Goal: Use online tool/utility: Utilize a website feature to perform a specific function

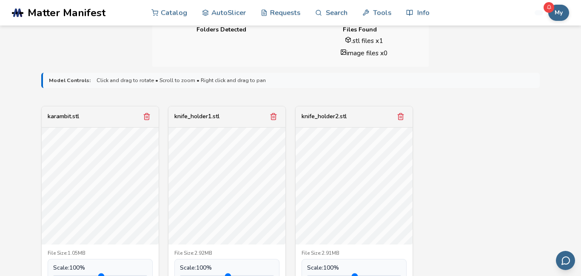
scroll to position [242, 0]
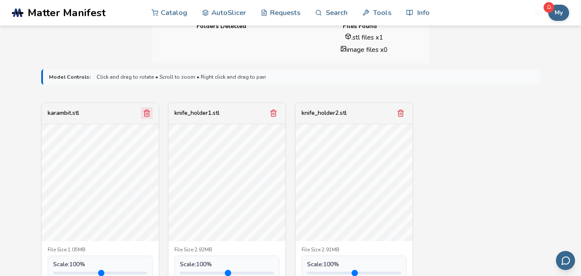
click at [149, 116] on icon "Remove model" at bounding box center [147, 113] width 8 height 8
click at [149, 117] on button "Remove model" at bounding box center [147, 113] width 12 height 12
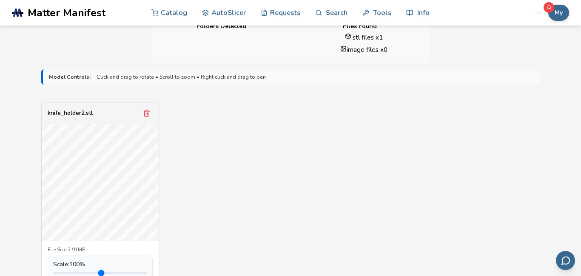
click at [149, 117] on button "Remove model" at bounding box center [147, 113] width 12 height 12
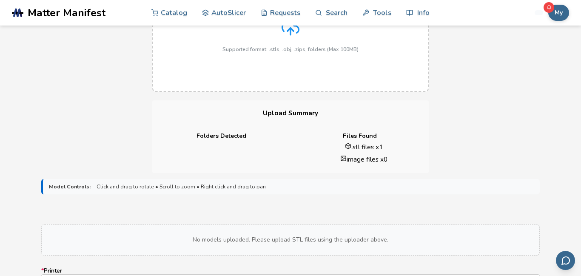
scroll to position [89, 0]
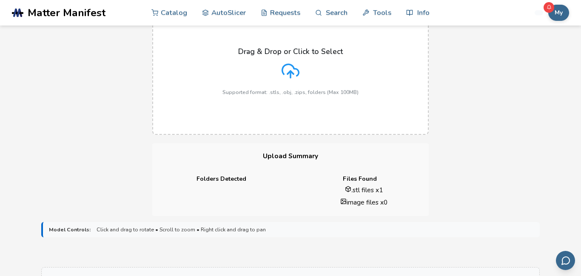
click at [255, 88] on div "Drag & Drop or Click to Select Supported format: .stls, .obj, .zips, folders (M…" at bounding box center [290, 71] width 136 height 48
click at [0, 0] on input "Drag & Drop or Click to Select Supported format: .stls, .obj, .zips, folders (M…" at bounding box center [0, 0] width 0 height 0
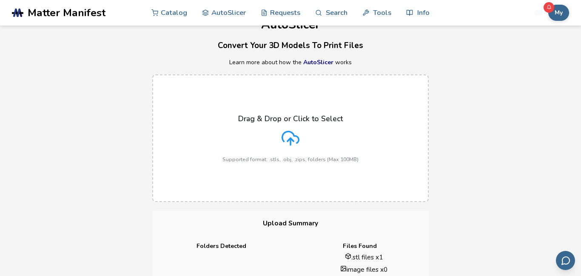
scroll to position [13, 0]
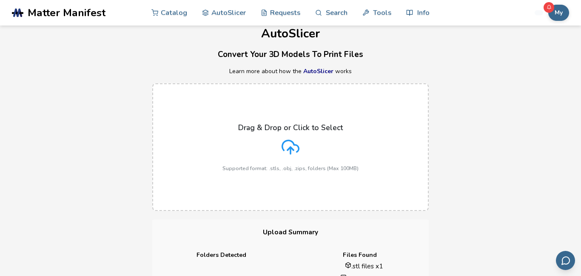
click at [273, 149] on div "Drag & Drop or Click to Select Supported format: .stls, .obj, .zips, folders (M…" at bounding box center [290, 147] width 136 height 48
click at [0, 0] on input "Drag & Drop or Click to Select Supported format: .stls, .obj, .zips, folders (M…" at bounding box center [0, 0] width 0 height 0
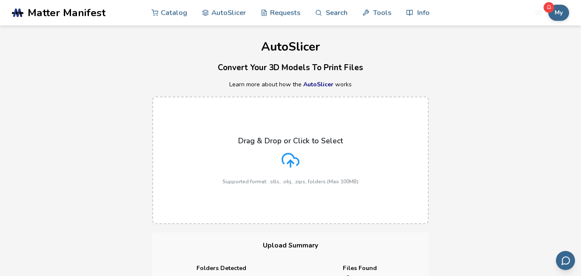
scroll to position [2, 0]
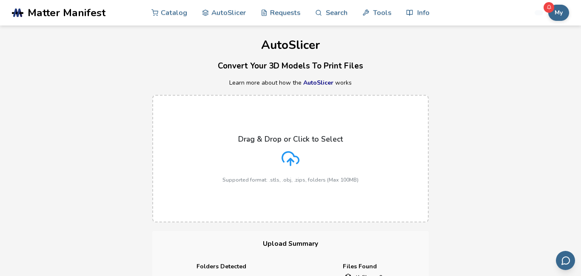
click at [369, 181] on label "Drag & Drop or Click to Select Supported format: .stls, .obj, .zips, folders (M…" at bounding box center [290, 159] width 276 height 128
click at [0, 0] on input "Drag & Drop or Click to Select Supported format: .stls, .obj, .zips, folders (M…" at bounding box center [0, 0] width 0 height 0
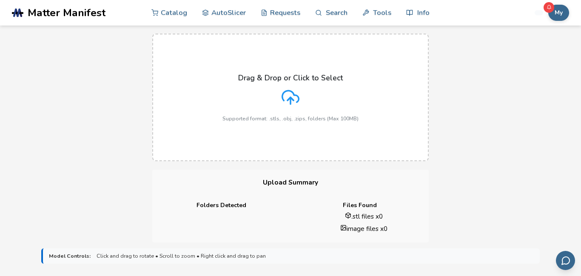
scroll to position [0, 0]
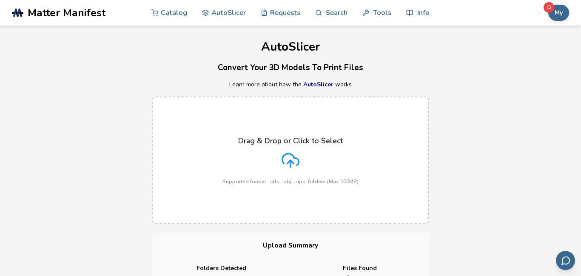
click at [272, 184] on p "Supported format: .stls, .obj, .zips, folders (Max 100MB)" at bounding box center [290, 182] width 136 height 6
click at [0, 0] on input "Drag & Drop or Click to Select Supported format: .stls, .obj, .zips, folders (M…" at bounding box center [0, 0] width 0 height 0
click at [287, 165] on icon at bounding box center [290, 160] width 18 height 18
click at [0, 0] on input "Drag & Drop or Click to Select Supported format: .stls, .obj, .zips, folders (M…" at bounding box center [0, 0] width 0 height 0
click at [332, 115] on label "Drag & Drop or Click to Select Supported format: .stls, .obj, .zips, folders (M…" at bounding box center [290, 160] width 276 height 128
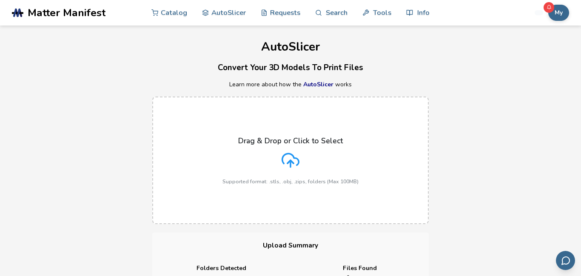
click at [0, 0] on input "Drag & Drop or Click to Select Supported format: .stls, .obj, .zips, folders (M…" at bounding box center [0, 0] width 0 height 0
click at [257, 51] on h1 "AutoSlicer" at bounding box center [290, 46] width 581 height 13
click at [264, 153] on div "Drag & Drop or Click to Select Supported format: .stls, .obj, .zips, folders (M…" at bounding box center [290, 160] width 136 height 48
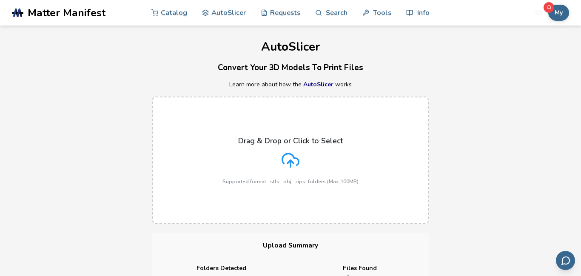
click at [0, 0] on input "Drag & Drop or Click to Select Supported format: .stls, .obj, .zips, folders (M…" at bounding box center [0, 0] width 0 height 0
click at [556, 16] on p "No STL Files" at bounding box center [485, 17] width 145 height 9
click at [233, 18] on link "AutoSlicer" at bounding box center [224, 13] width 44 height 26
click at [235, 19] on link "AutoSlicer" at bounding box center [224, 13] width 44 height 26
click at [290, 165] on line at bounding box center [290, 163] width 0 height 7
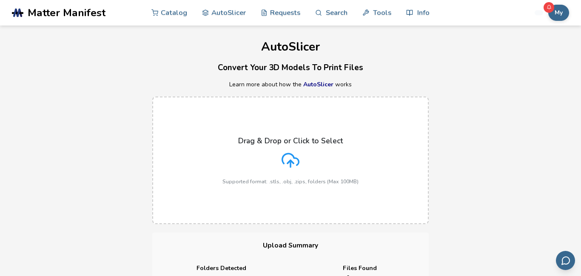
click at [0, 0] on input "Drag & Drop or Click to Select Supported format: .stls, .obj, .zips, folders (M…" at bounding box center [0, 0] width 0 height 0
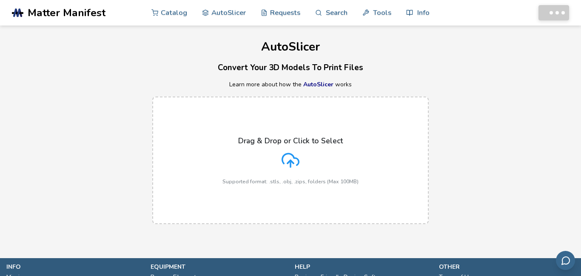
click at [293, 171] on div "Drag & Drop or Click to Select Supported format: .stls, .obj, .zips, folders (M…" at bounding box center [290, 160] width 136 height 48
click at [0, 0] on input "Drag & Drop or Click to Select Supported format: .stls, .obj, .zips, folders (M…" at bounding box center [0, 0] width 0 height 0
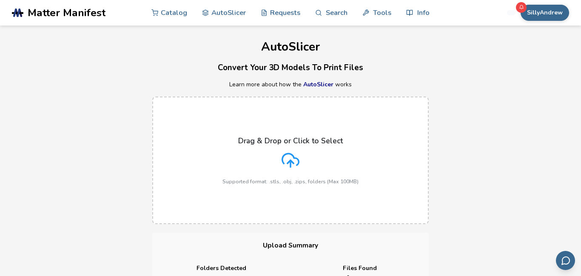
click at [274, 136] on div "Drag & Drop or Click to Select Supported format: .stls, .obj, .zips, folders (M…" at bounding box center [290, 160] width 136 height 48
click at [0, 0] on input "Drag & Drop or Click to Select Supported format: .stls, .obj, .zips, folders (M…" at bounding box center [0, 0] width 0 height 0
click at [281, 136] on div "Drag & Drop or Click to Select Supported format: .stls, .obj, .zips, folders (M…" at bounding box center [290, 160] width 136 height 48
click at [0, 0] on input "Drag & Drop or Click to Select Supported format: .stls, .obj, .zips, folders (M…" at bounding box center [0, 0] width 0 height 0
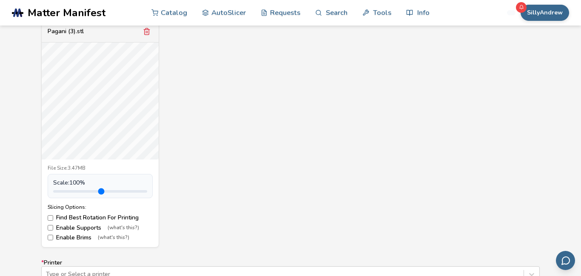
click at [60, 225] on label "Enable Supports (what's this?)" at bounding box center [100, 227] width 105 height 7
drag, startPoint x: 79, startPoint y: 190, endPoint x: 84, endPoint y: 192, distance: 5.1
click at [84, 192] on input "range" at bounding box center [100, 191] width 94 height 3
drag, startPoint x: 85, startPoint y: 190, endPoint x: 89, endPoint y: 190, distance: 4.3
click at [89, 190] on input "range" at bounding box center [100, 191] width 94 height 3
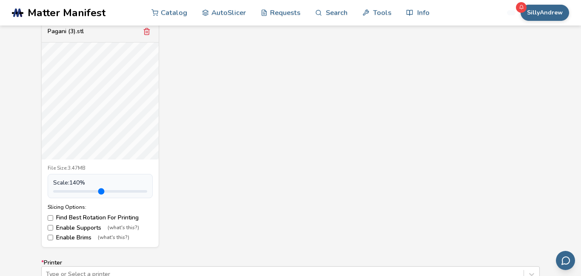
drag, startPoint x: 87, startPoint y: 190, endPoint x: 80, endPoint y: 195, distance: 8.5
click at [80, 193] on input "range" at bounding box center [100, 191] width 94 height 3
click at [85, 191] on input "range" at bounding box center [100, 191] width 94 height 3
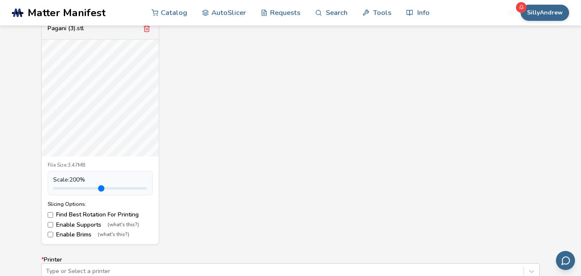
click at [90, 187] on input "range" at bounding box center [100, 188] width 94 height 3
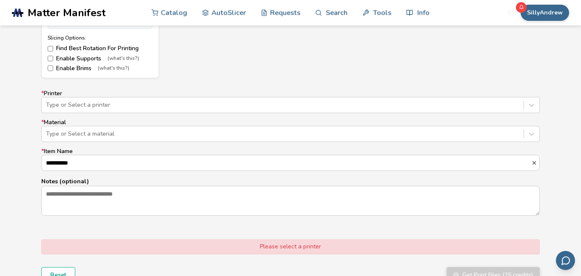
scroll to position [491, 0]
click at [111, 107] on div at bounding box center [282, 106] width 473 height 9
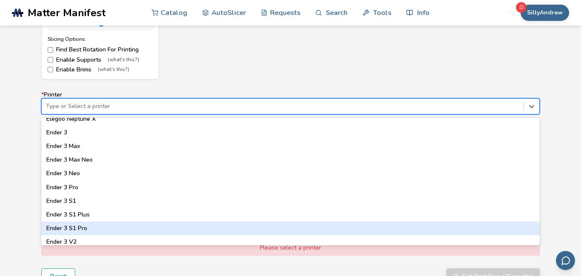
scroll to position [467, 0]
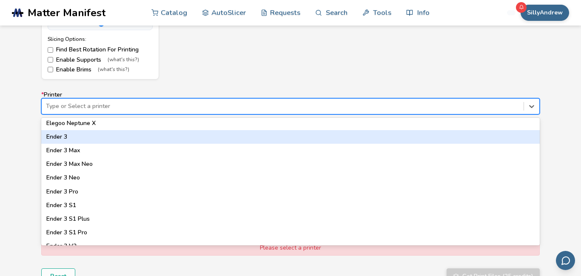
click at [70, 132] on div "Ender 3" at bounding box center [290, 137] width 498 height 14
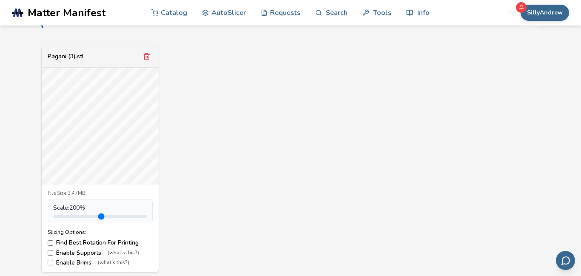
scroll to position [303, 0]
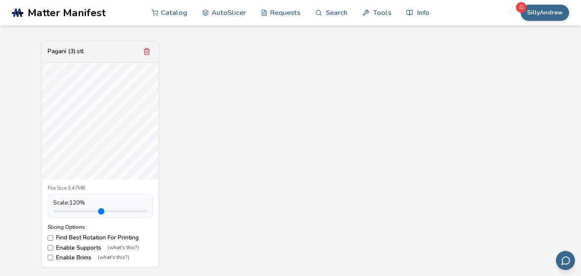
drag, startPoint x: 87, startPoint y: 210, endPoint x: 76, endPoint y: 218, distance: 13.3
click at [76, 213] on input "range" at bounding box center [100, 211] width 94 height 3
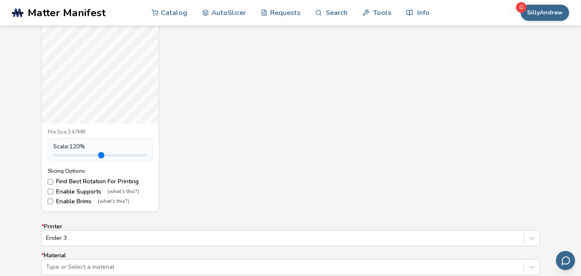
scroll to position [361, 0]
click at [72, 153] on input "range" at bounding box center [100, 153] width 94 height 3
click at [77, 153] on input "range" at bounding box center [100, 153] width 94 height 3
click at [84, 152] on input "range" at bounding box center [100, 153] width 94 height 3
type input "***"
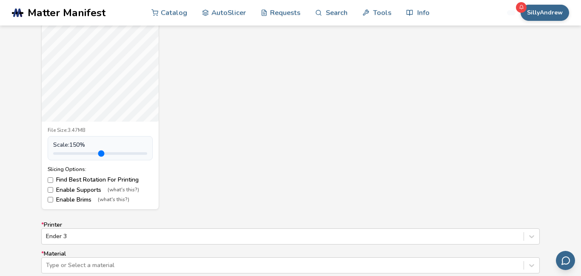
click at [81, 152] on input "range" at bounding box center [100, 153] width 94 height 3
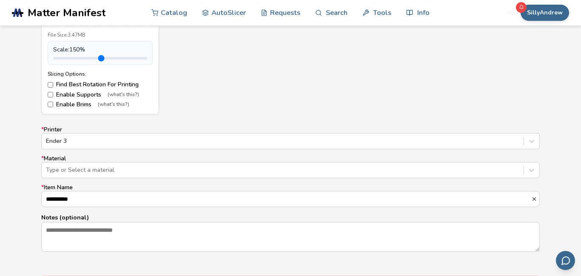
scroll to position [483, 0]
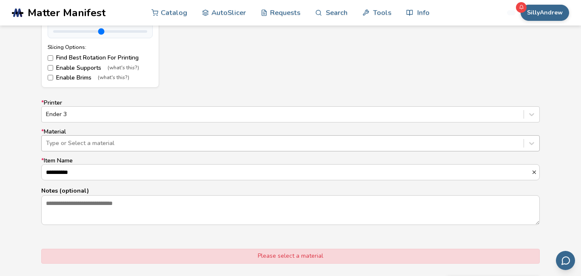
click at [147, 150] on div "Type or Select a material" at bounding box center [290, 143] width 498 height 16
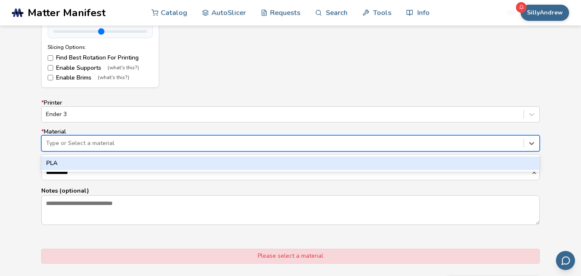
click at [142, 163] on div "PLA" at bounding box center [290, 163] width 498 height 14
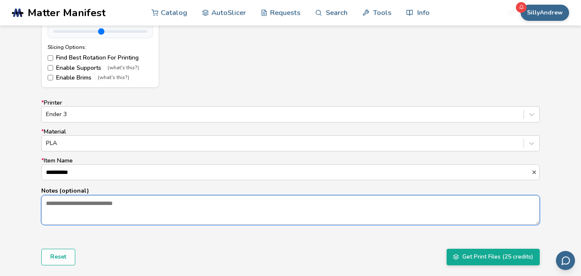
click at [142, 218] on textarea "Notes (optional)" at bounding box center [290, 210] width 497 height 29
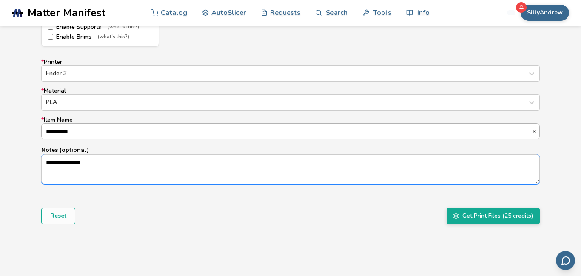
scroll to position [526, 0]
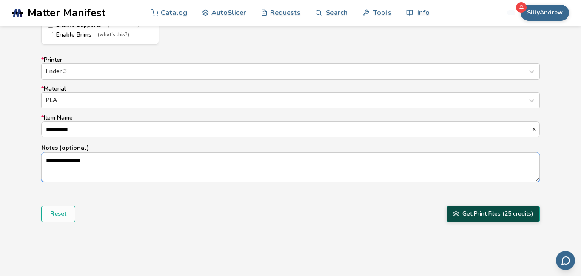
type textarea "**********"
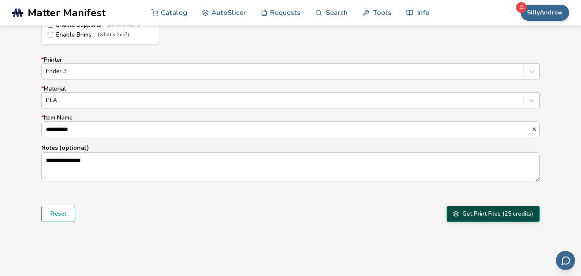
click at [472, 220] on button "Get Print Files (25 credits)" at bounding box center [492, 214] width 93 height 16
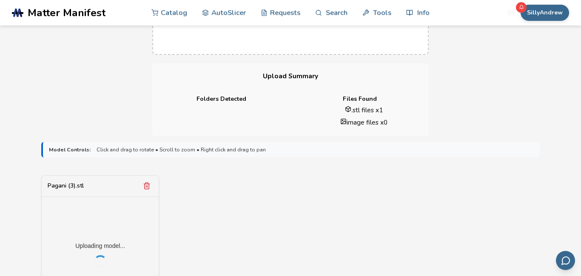
scroll to position [184, 0]
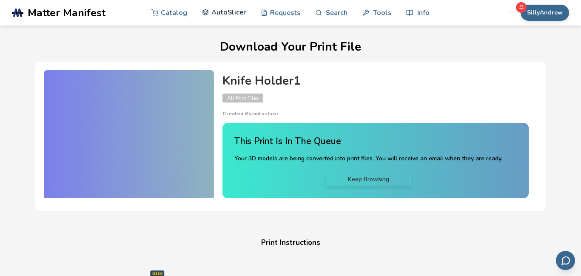
click at [213, 18] on link "AutoSlicer" at bounding box center [224, 13] width 44 height 26
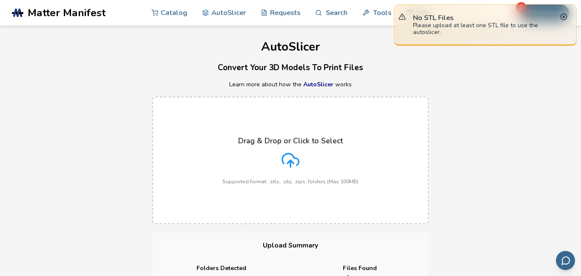
click at [306, 161] on div "Drag & Drop or Click to Select Supported format: .stls, .obj, .zips, folders (M…" at bounding box center [290, 160] width 136 height 48
click at [0, 0] on input "Drag & Drop or Click to Select Supported format: .stls, .obj, .zips, folders (M…" at bounding box center [0, 0] width 0 height 0
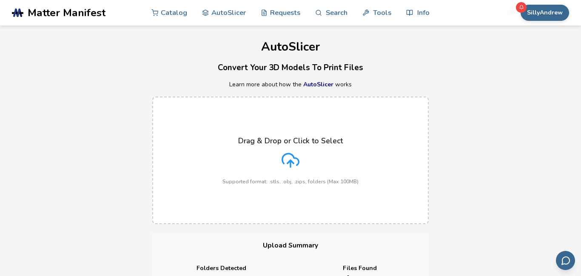
click at [295, 157] on icon at bounding box center [290, 158] width 17 height 11
click at [0, 0] on input "Drag & Drop or Click to Select Supported format: .stls, .obj, .zips, folders (M…" at bounding box center [0, 0] width 0 height 0
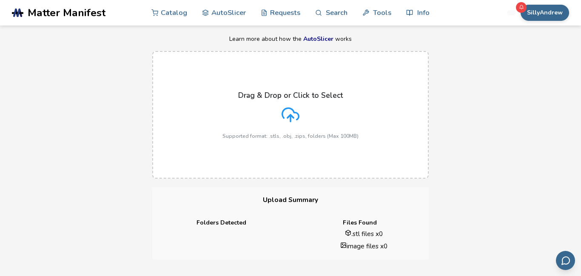
scroll to position [43, 0]
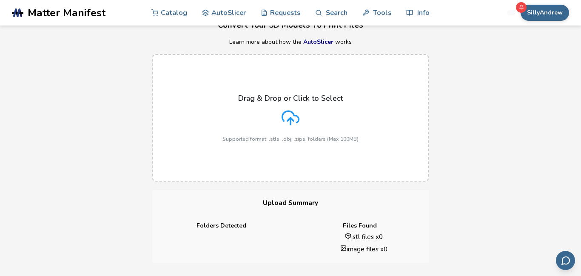
click at [302, 135] on div "Drag & Drop or Click to Select Supported format: .stls, .obj, .zips, folders (M…" at bounding box center [290, 118] width 136 height 48
click at [0, 0] on input "Drag & Drop or Click to Select Supported format: .stls, .obj, .zips, folders (M…" at bounding box center [0, 0] width 0 height 0
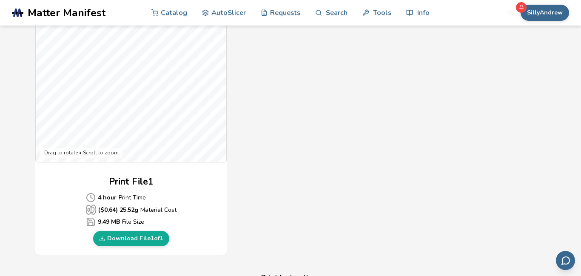
scroll to position [279, 0]
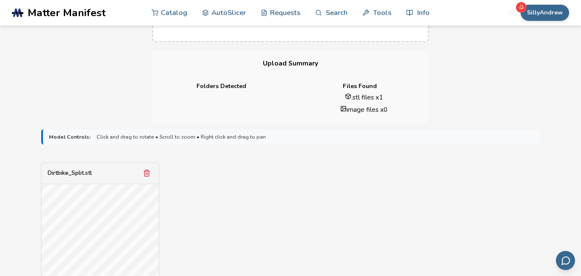
scroll to position [286, 0]
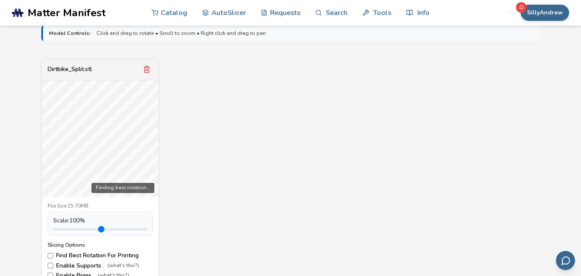
click at [157, 214] on div "File Size: 15.70MB Scale: 100 % Slicing Options: Find Best Rotation For Printin…" at bounding box center [100, 241] width 117 height 88
click at [54, 266] on label "Enable Supports (what's this?)" at bounding box center [100, 265] width 105 height 7
click at [52, 271] on div "Slicing Options: Find Best Rotation For Printing Enable Supports (what's this?)…" at bounding box center [100, 260] width 105 height 37
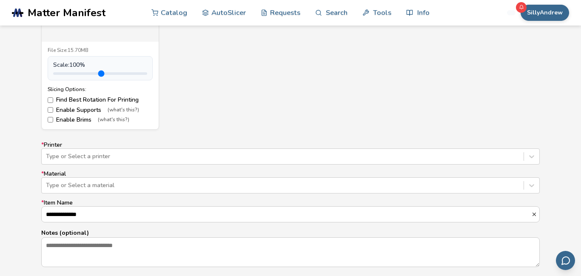
scroll to position [440, 0]
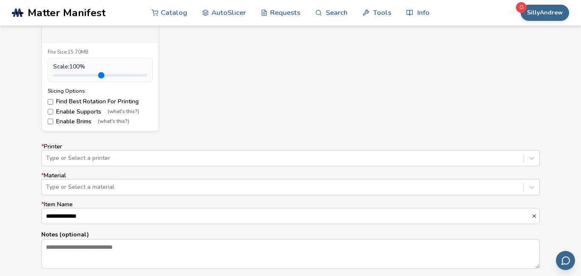
click at [71, 158] on div "Type or Select a printer" at bounding box center [290, 158] width 498 height 16
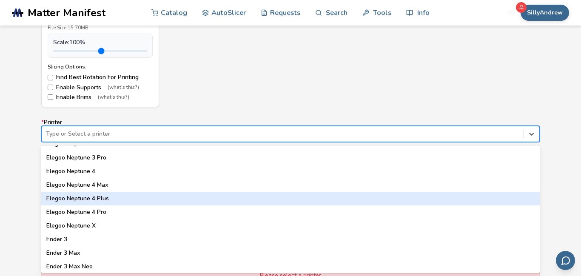
scroll to position [392, 0]
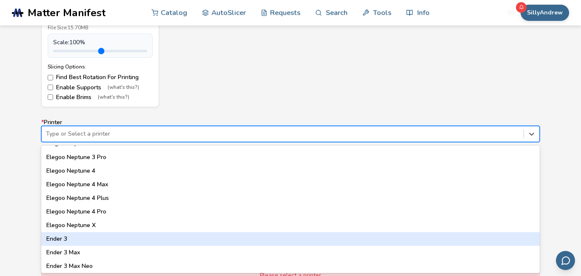
click at [123, 237] on div "Ender 3" at bounding box center [290, 239] width 498 height 14
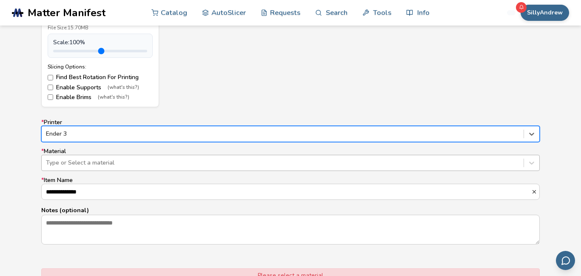
click at [158, 166] on div at bounding box center [282, 163] width 473 height 9
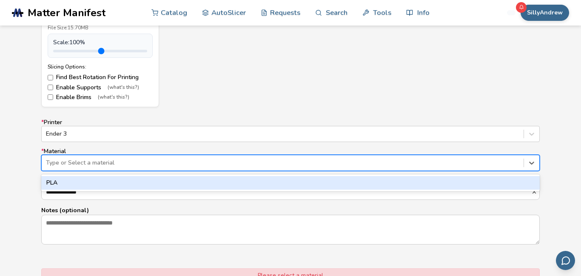
click at [146, 188] on div "PLA" at bounding box center [290, 183] width 498 height 14
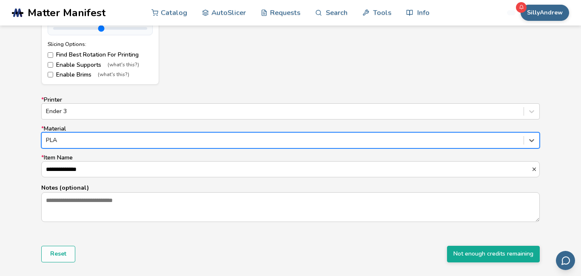
scroll to position [489, 0]
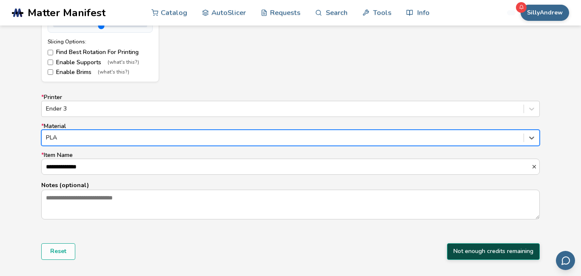
click at [498, 252] on button "Not enough credits remaining" at bounding box center [493, 251] width 93 height 16
